Goal: Task Accomplishment & Management: Use online tool/utility

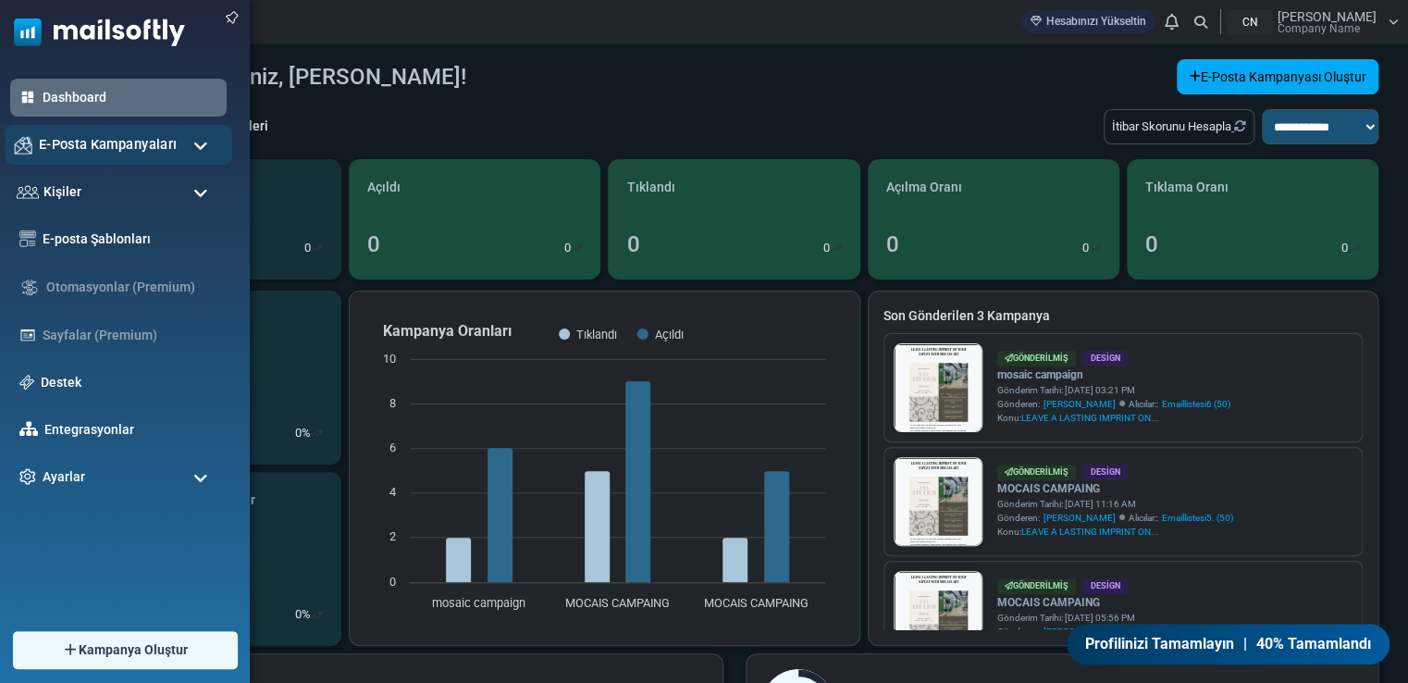
click at [210, 145] on div "E-Posta Kampanyaları" at bounding box center [119, 145] width 228 height 40
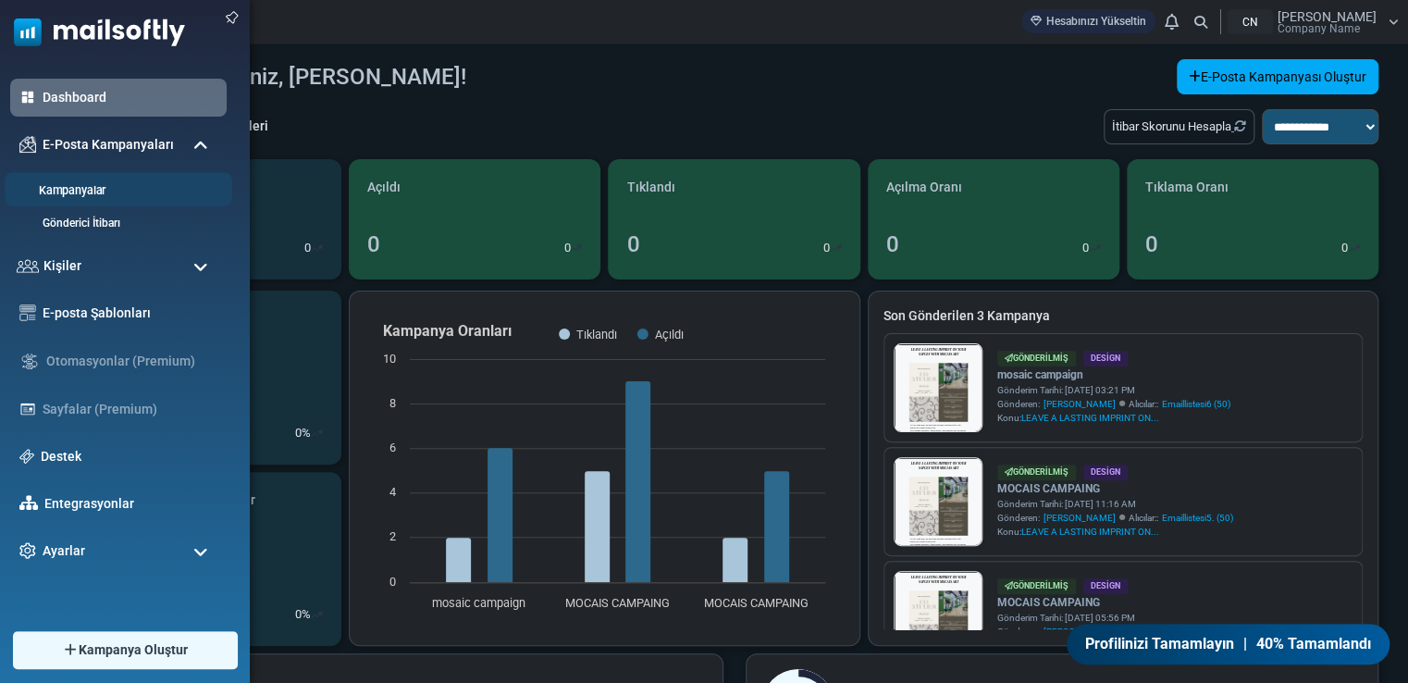
click at [156, 183] on link "Kampanyalar" at bounding box center [116, 191] width 222 height 18
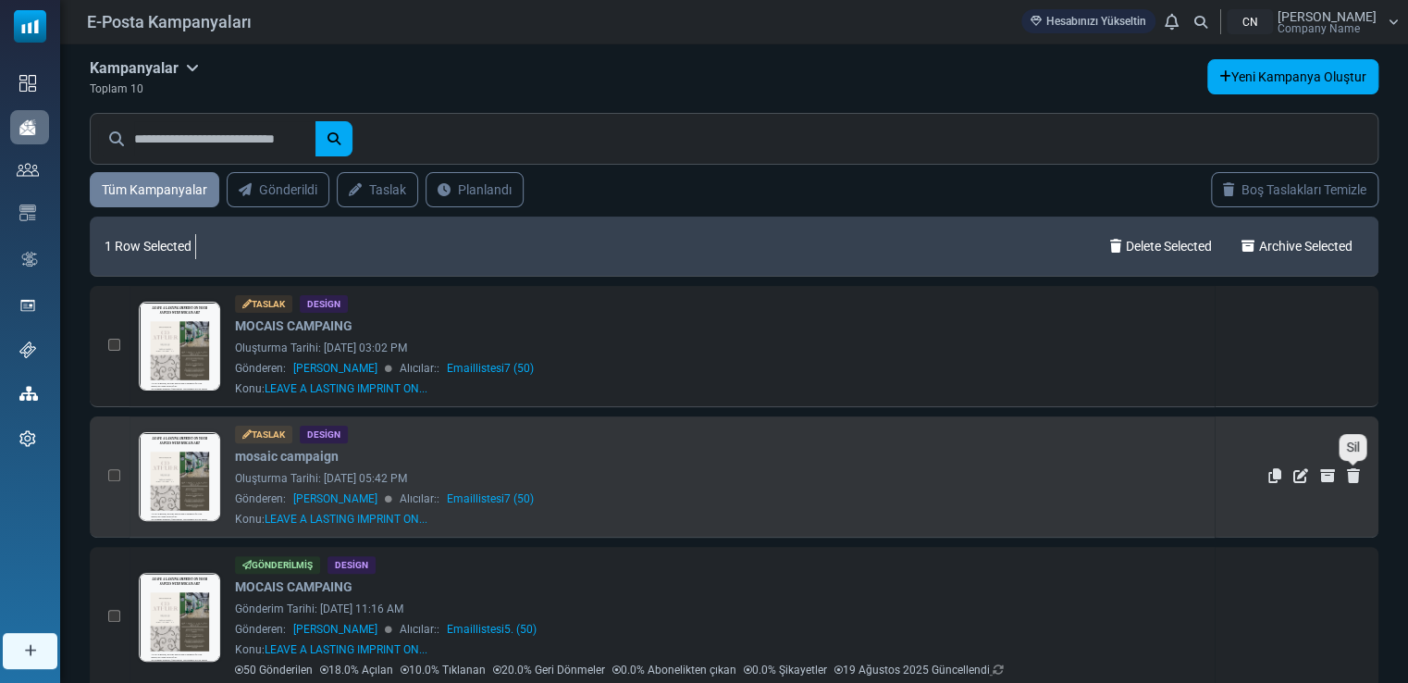
click at [1348, 475] on icon "Sil" at bounding box center [1353, 475] width 13 height 15
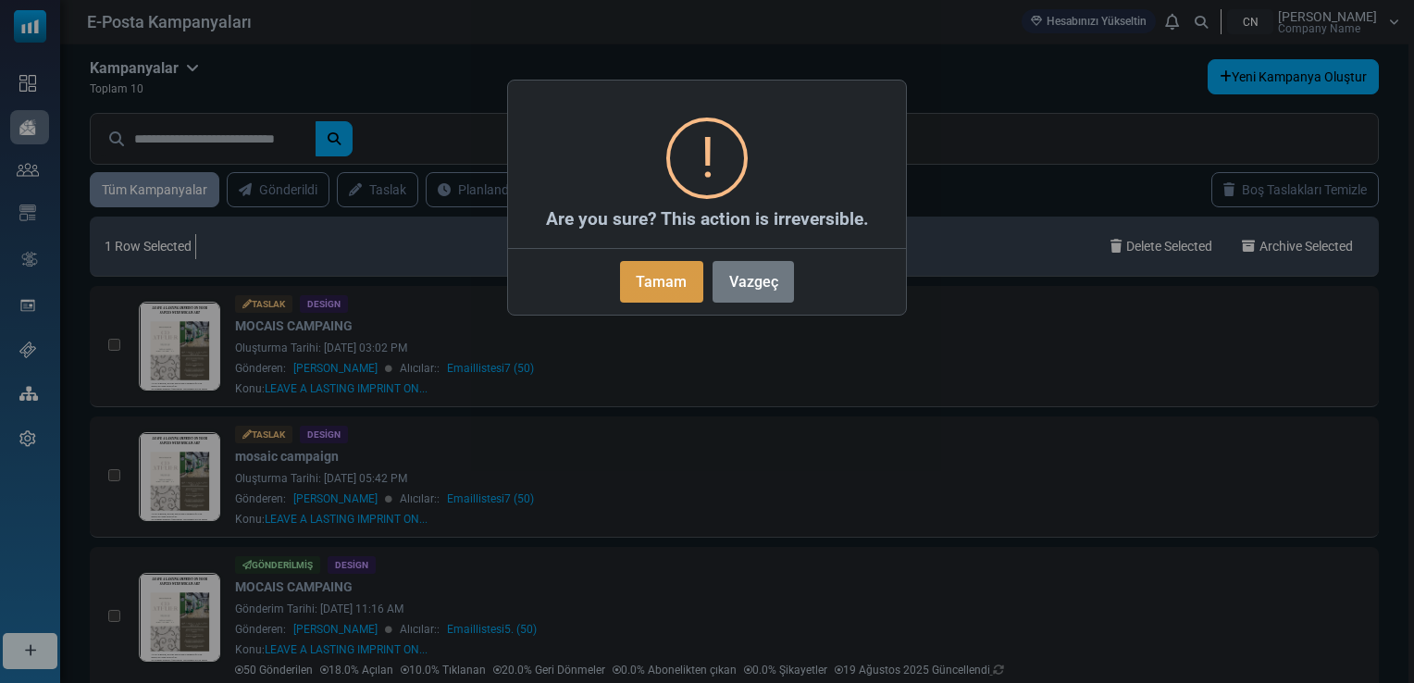
click at [655, 286] on button "Tamam" at bounding box center [661, 282] width 83 height 42
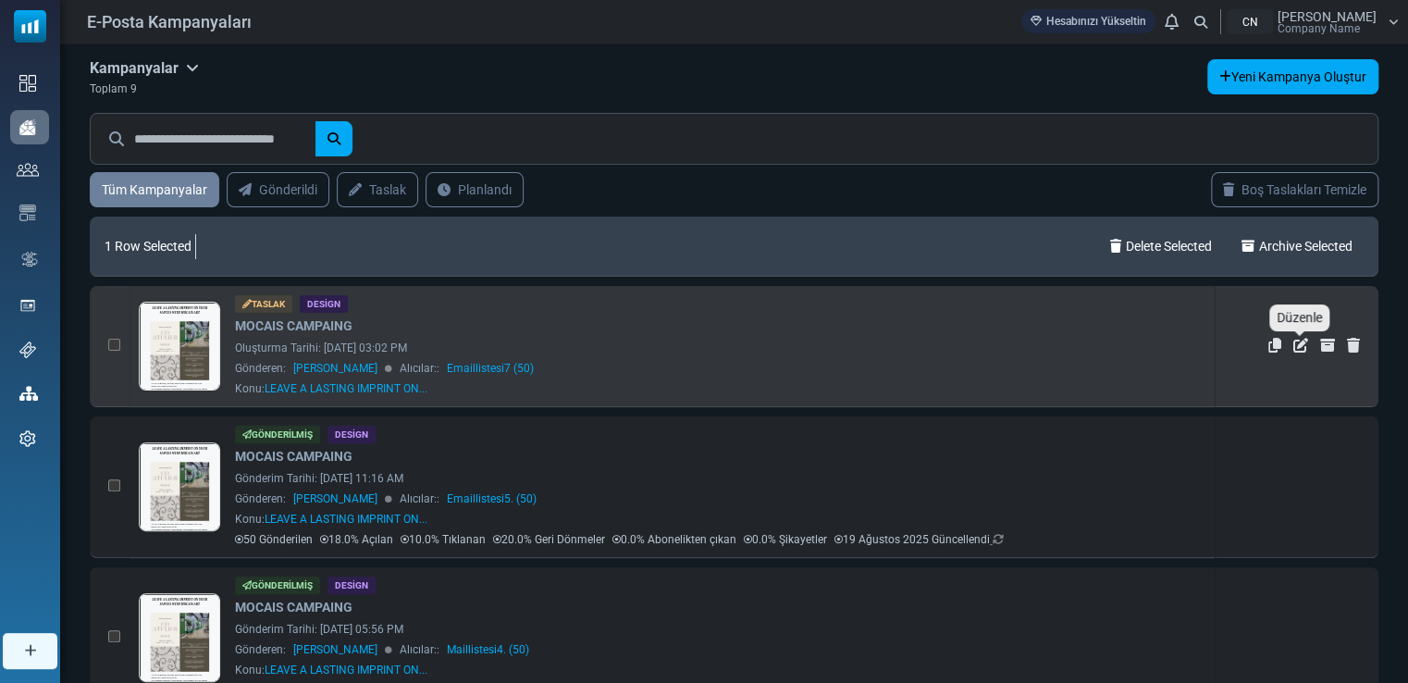
click at [1300, 347] on icon "Düzenle" at bounding box center [1300, 345] width 15 height 15
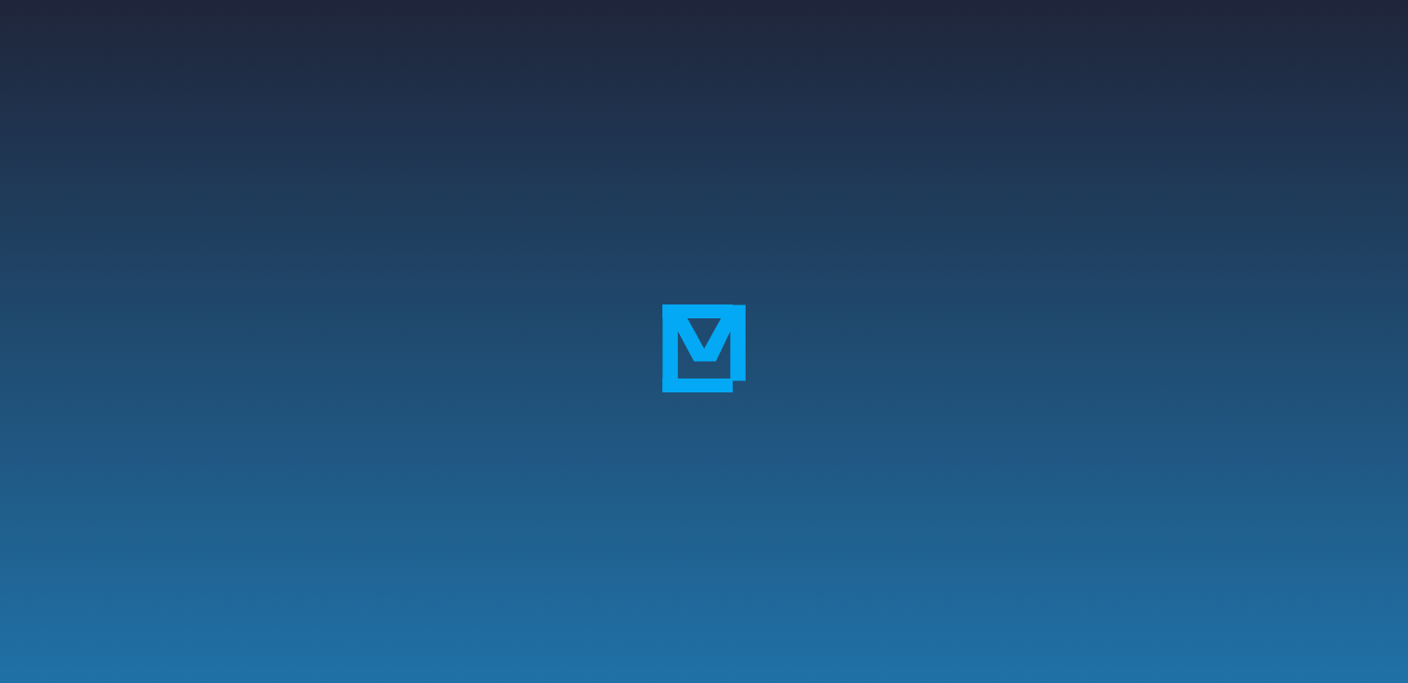
select select "**********"
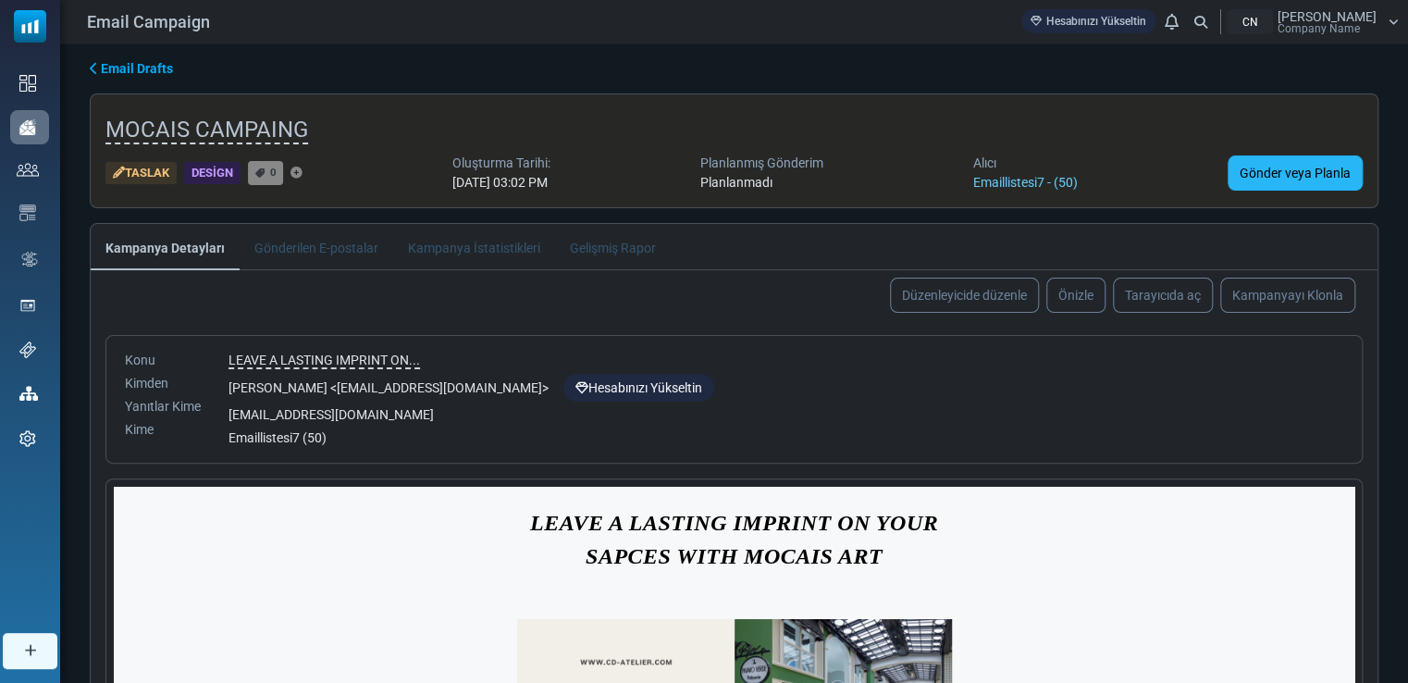
click at [1265, 155] on link "Gönder veya Planla" at bounding box center [1295, 172] width 135 height 35
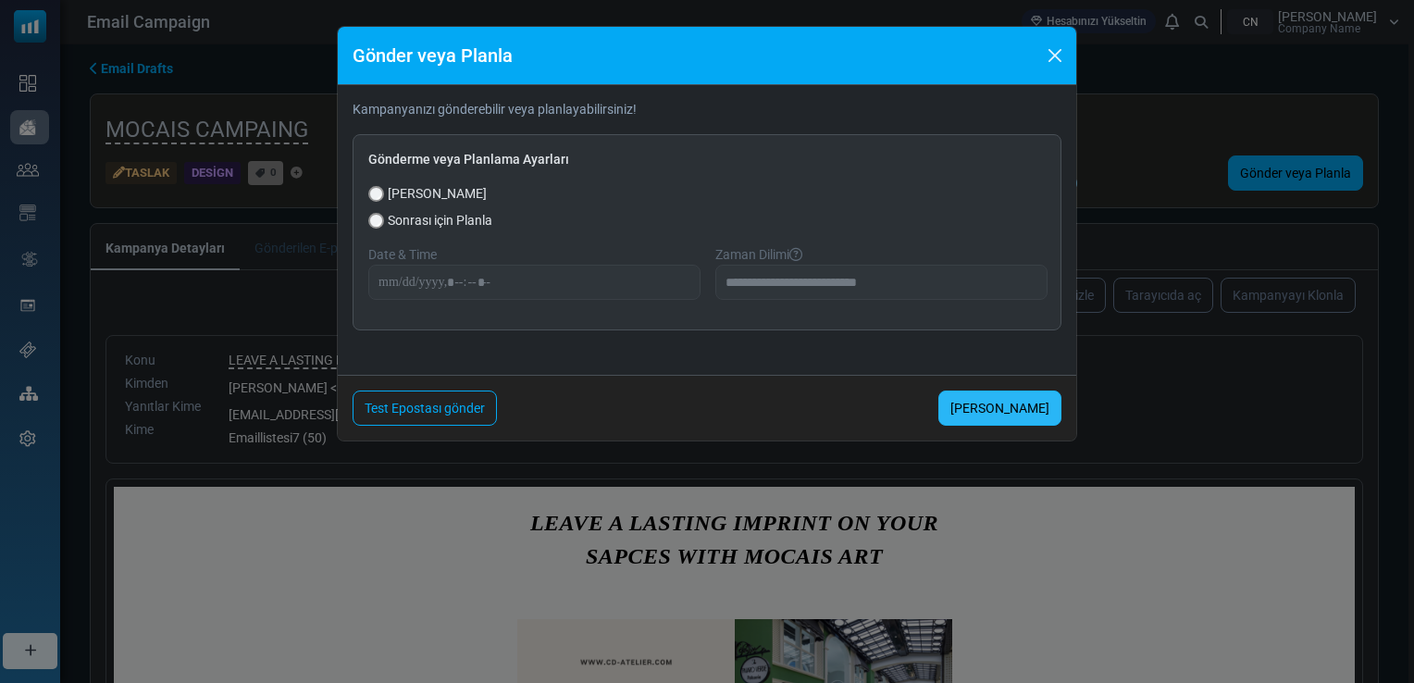
click at [995, 405] on link "Şimdi Gönder" at bounding box center [999, 407] width 123 height 35
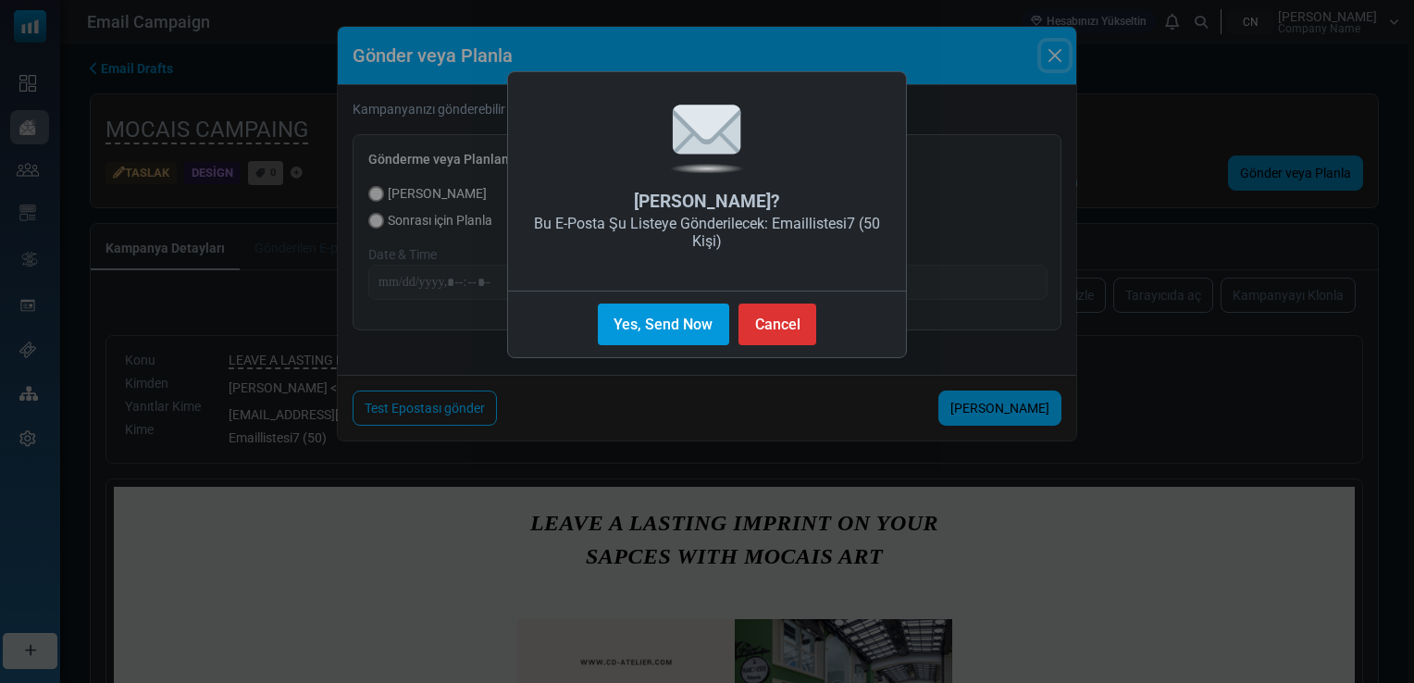
click at [641, 328] on button "Yes, Send Now" at bounding box center [663, 324] width 131 height 42
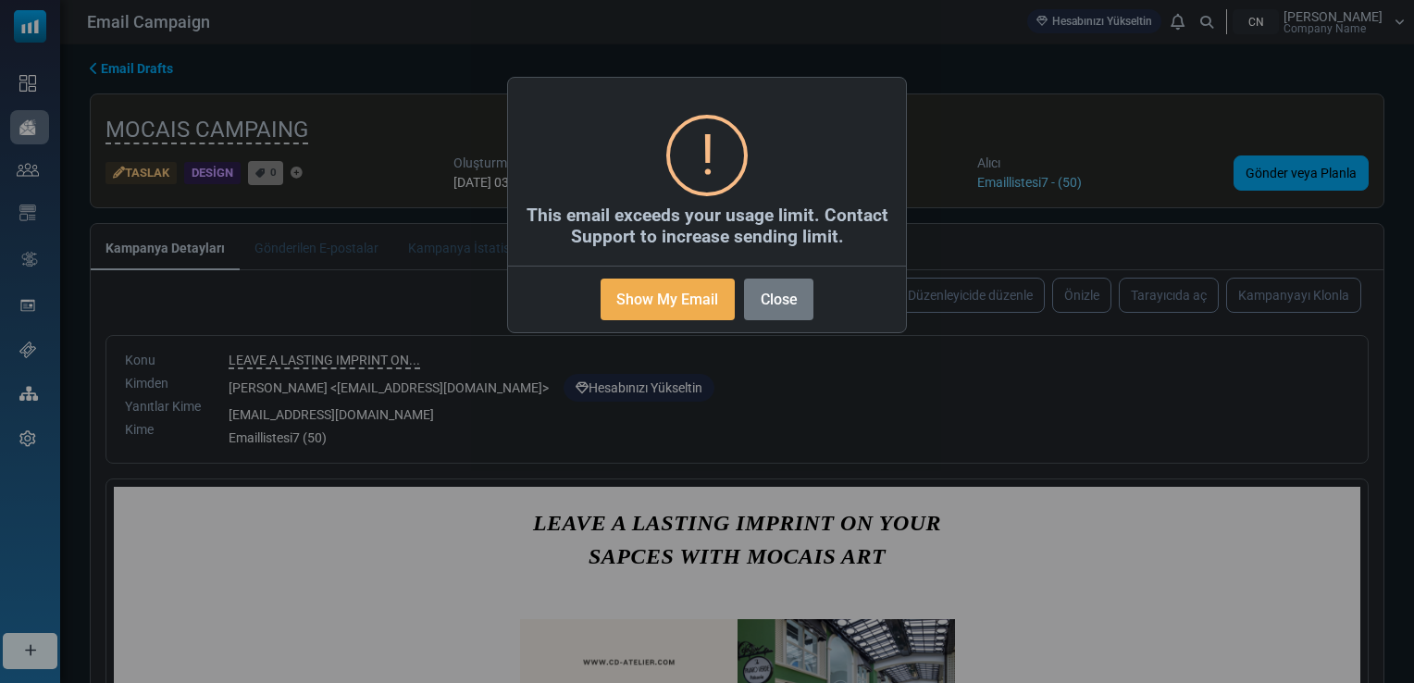
click at [825, 374] on div "× ! This email exceeds your usage limit. Contact Support to increase sending li…" at bounding box center [707, 341] width 1414 height 683
click at [797, 302] on button "Close" at bounding box center [778, 299] width 69 height 42
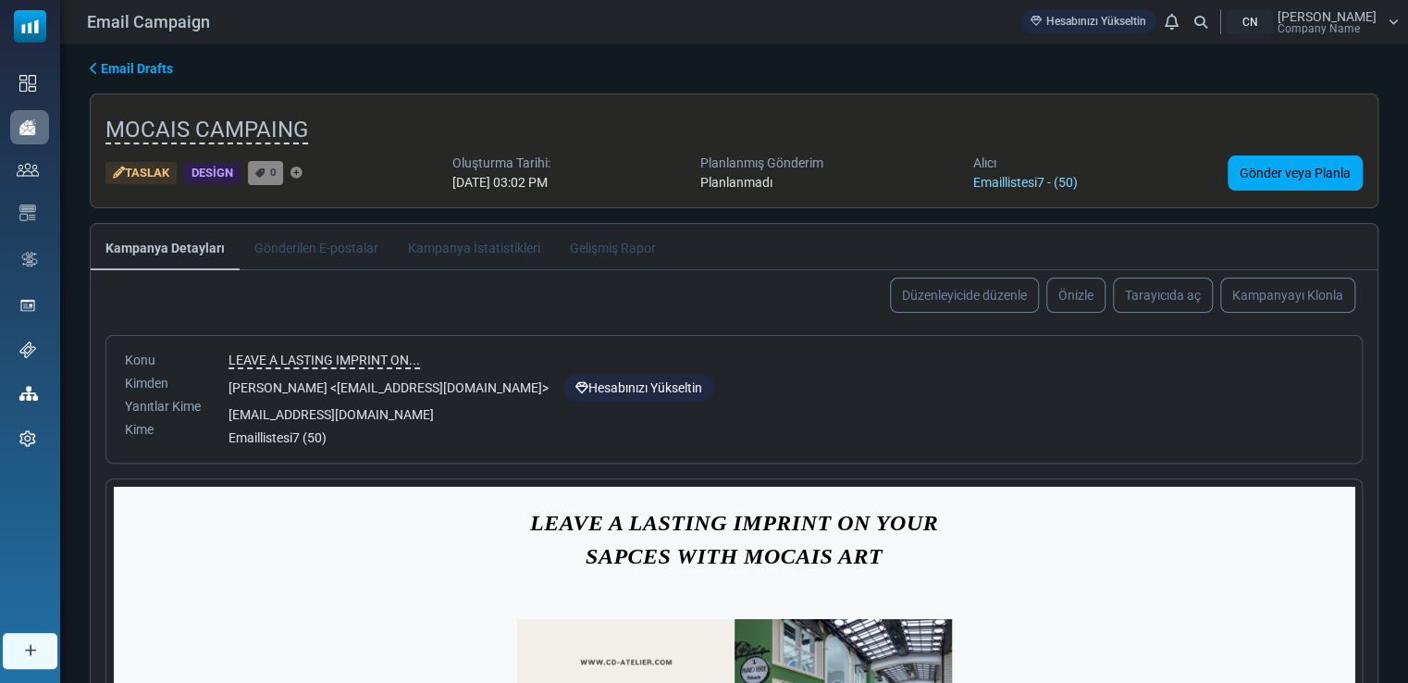
click at [1069, 181] on link "Emaillistesi7 - (50)" at bounding box center [1025, 182] width 105 height 15
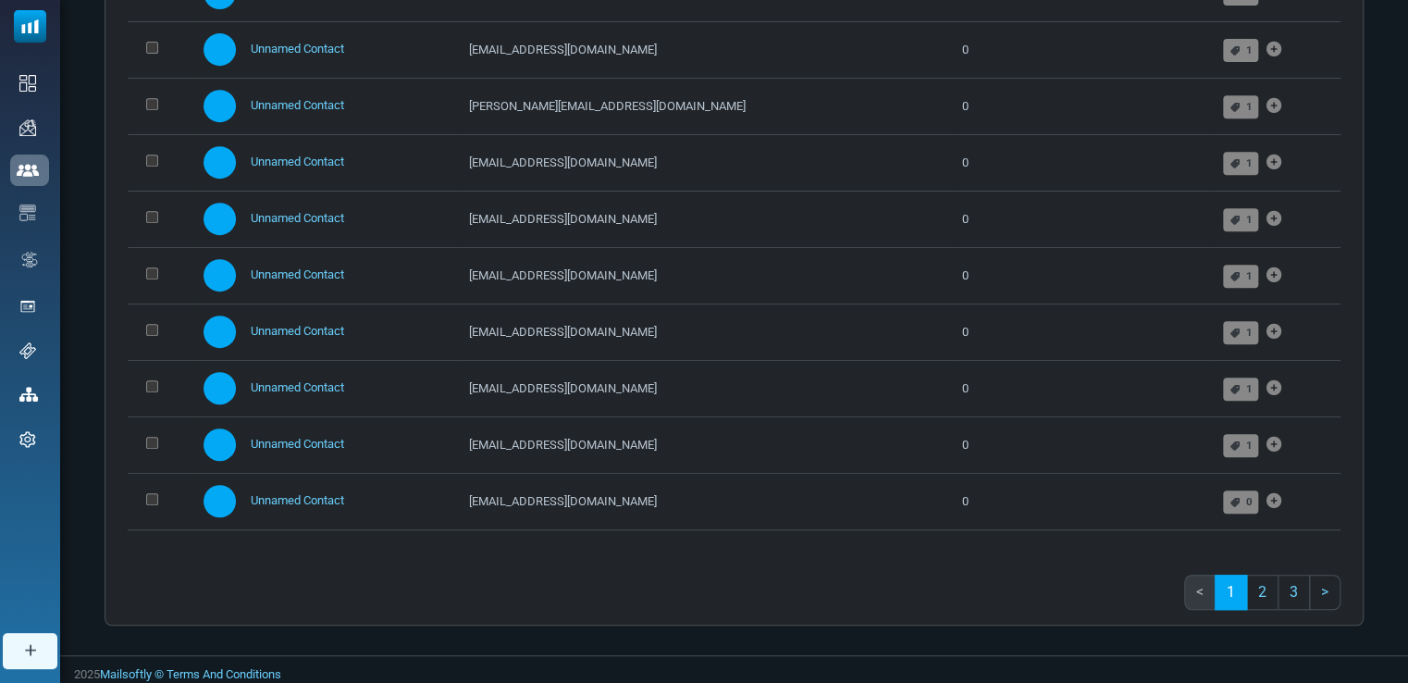
scroll to position [377, 0]
click at [1299, 592] on link "3" at bounding box center [1294, 591] width 32 height 35
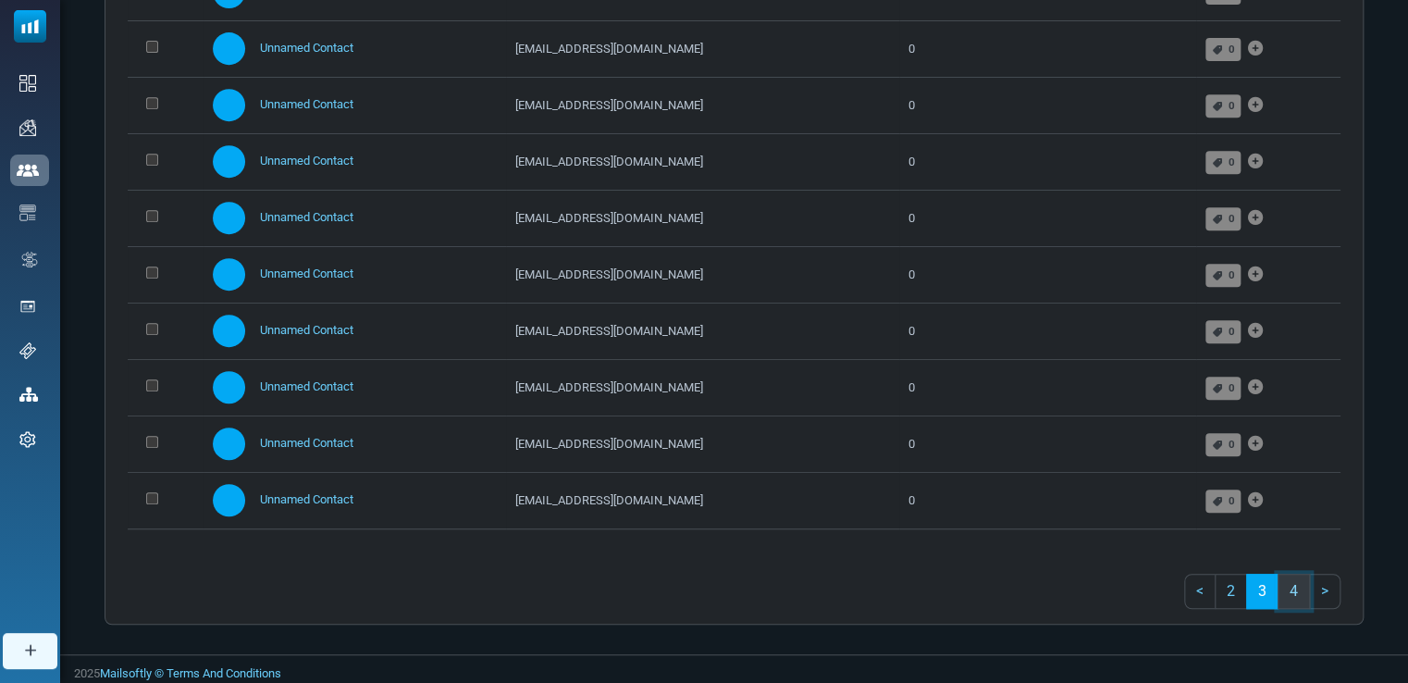
click at [1299, 588] on link "4" at bounding box center [1294, 591] width 32 height 35
click at [1299, 588] on link "5" at bounding box center [1294, 591] width 32 height 35
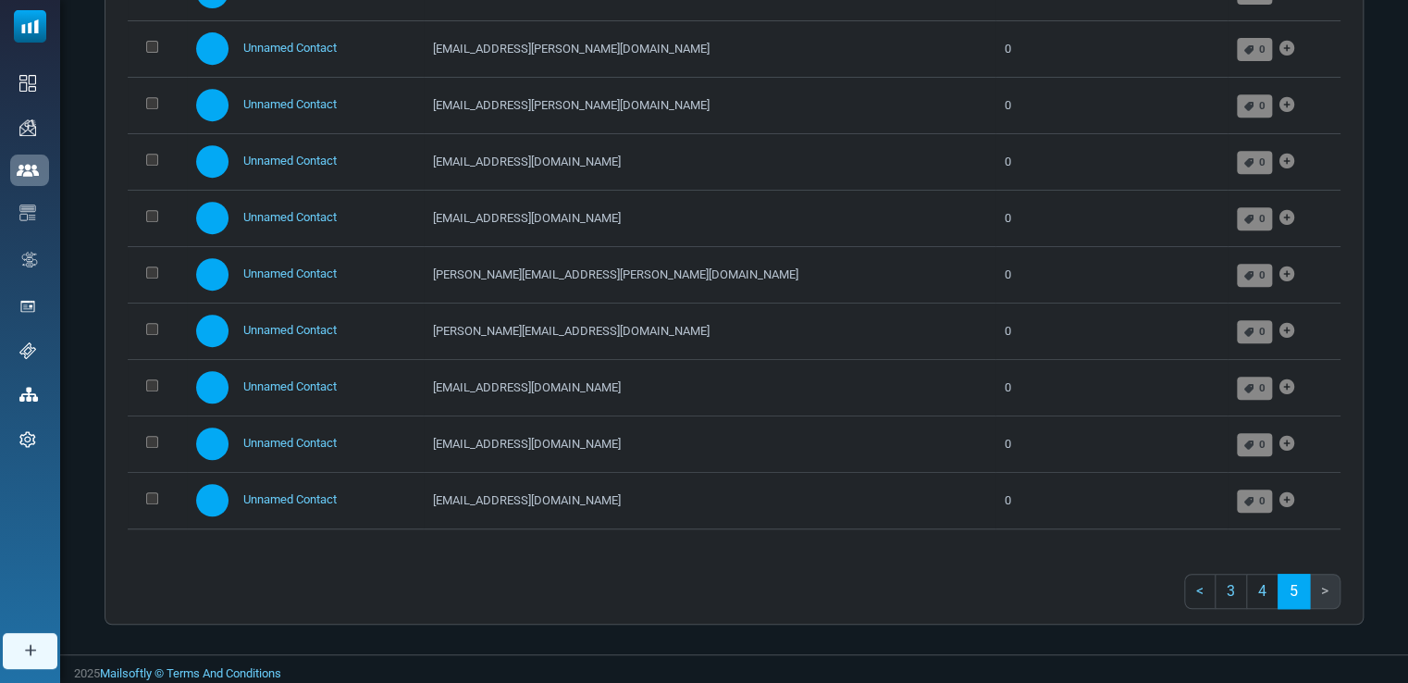
click at [1299, 588] on link "5" at bounding box center [1294, 591] width 32 height 35
